Goal: Information Seeking & Learning: Learn about a topic

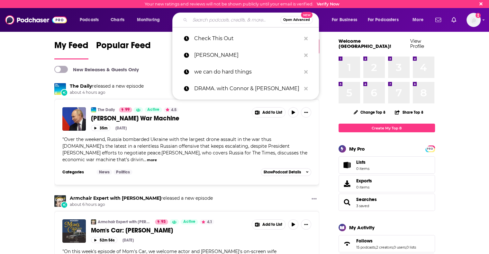
click at [212, 17] on input "Search podcasts, credits, & more..." at bounding box center [235, 20] width 90 height 10
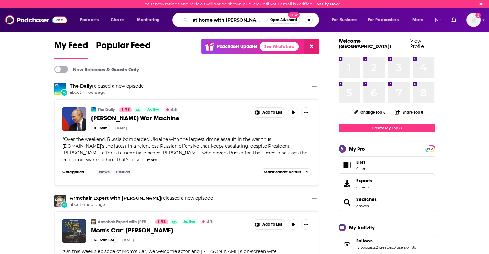
type input "at home with [PERSON_NAME]"
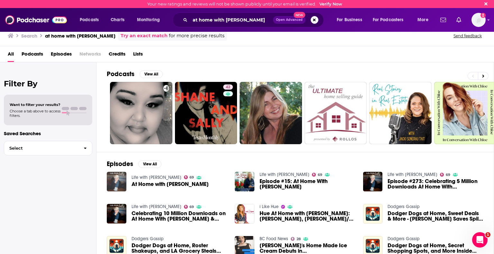
click at [121, 180] on img "At Home with Sally" at bounding box center [117, 182] width 20 height 20
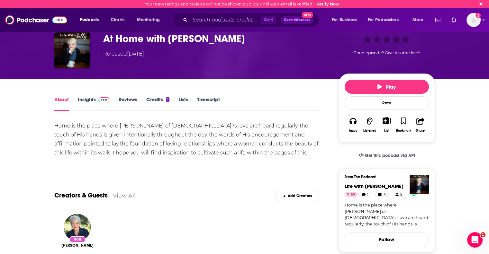
scroll to position [32, 0]
